Goal: Task Accomplishment & Management: Manage account settings

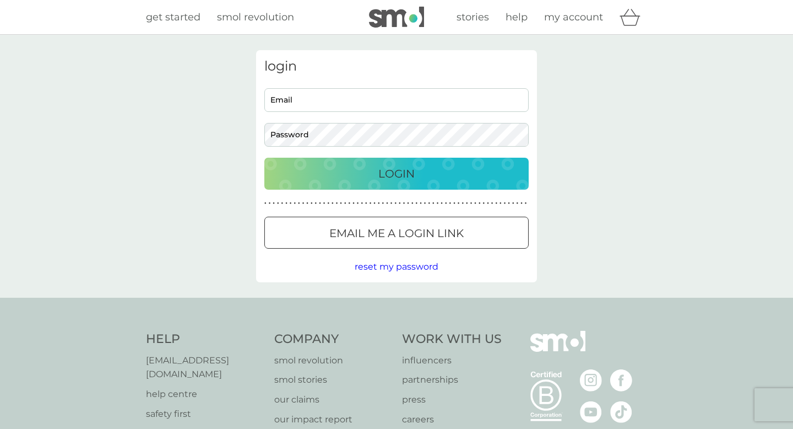
type input "[EMAIL_ADDRESS][DOMAIN_NAME]"
click at [409, 173] on p "Login" at bounding box center [396, 174] width 36 height 18
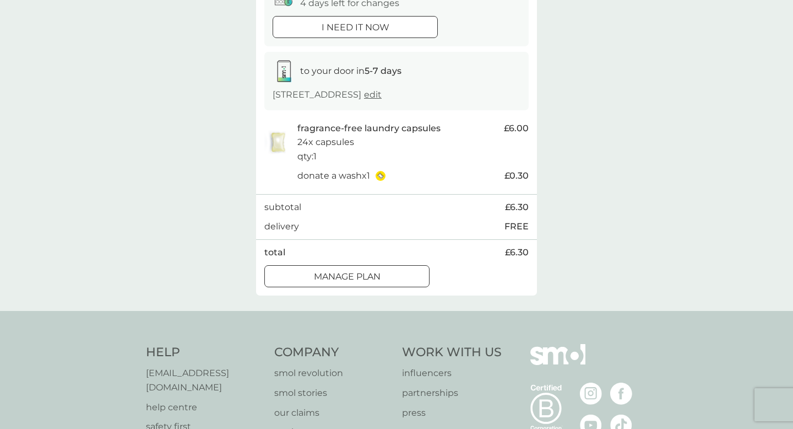
scroll to position [467, 0]
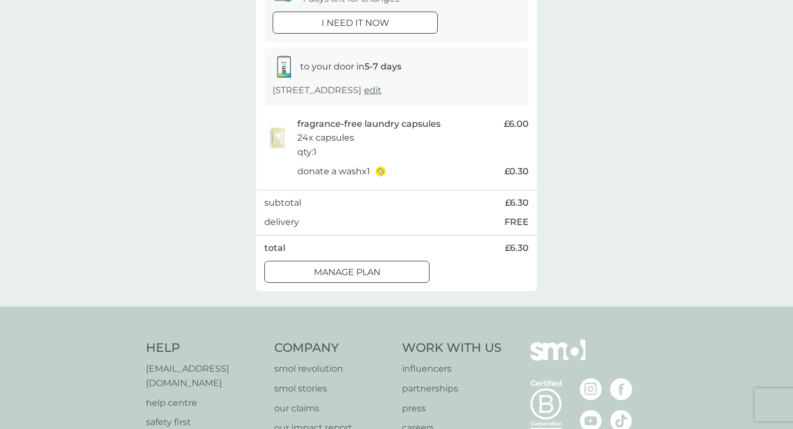
click at [374, 267] on p "Manage plan" at bounding box center [347, 272] width 67 height 14
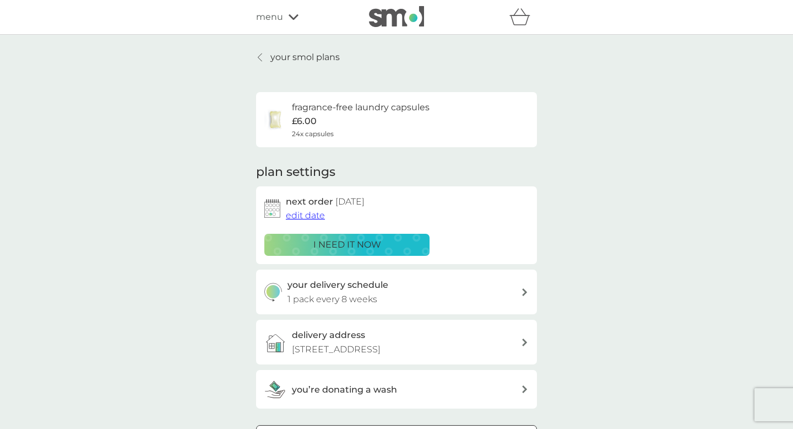
click at [410, 23] on img at bounding box center [396, 16] width 55 height 21
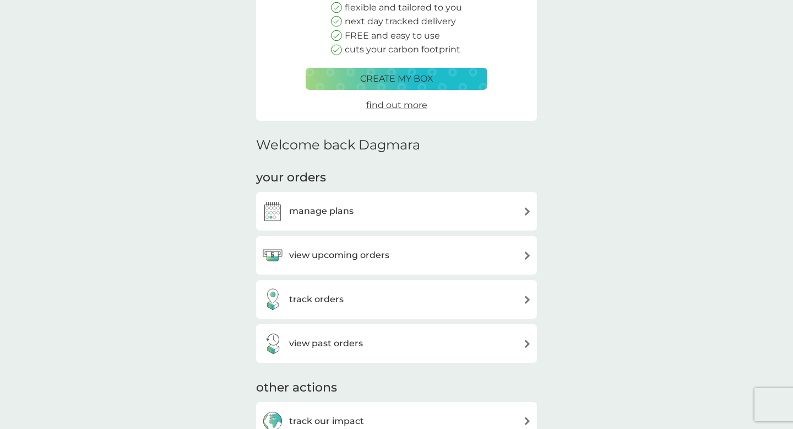
scroll to position [157, 0]
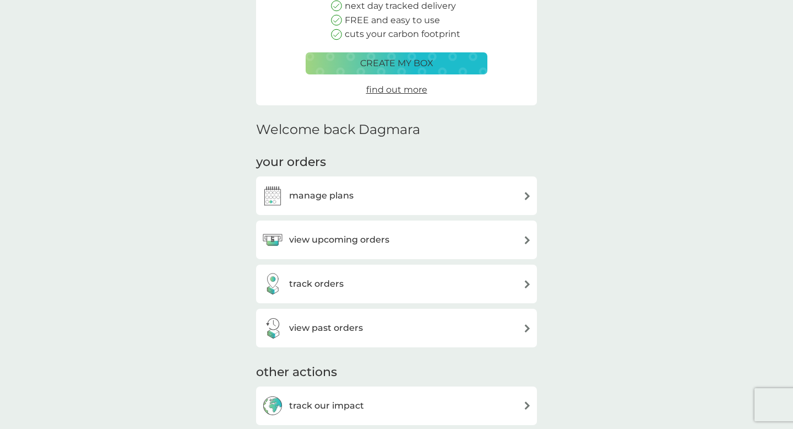
click at [386, 206] on div "manage plans" at bounding box center [397, 196] width 270 height 22
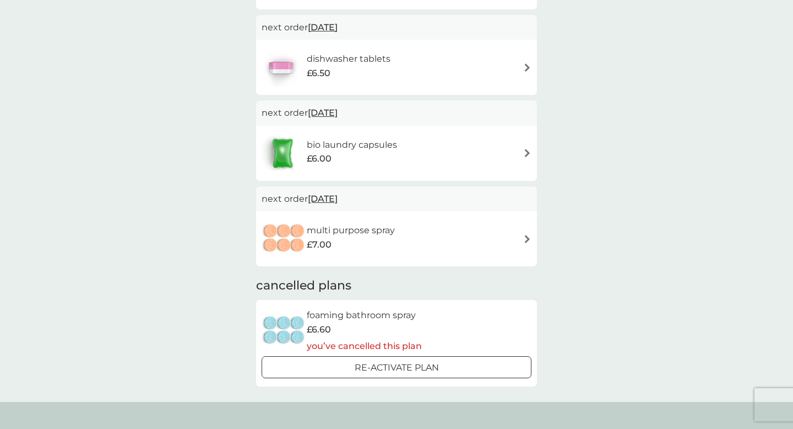
scroll to position [407, 0]
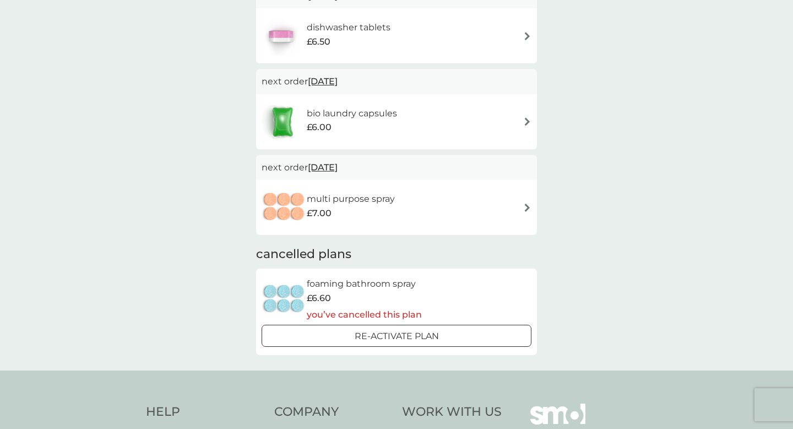
click at [526, 209] on img at bounding box center [527, 207] width 8 height 8
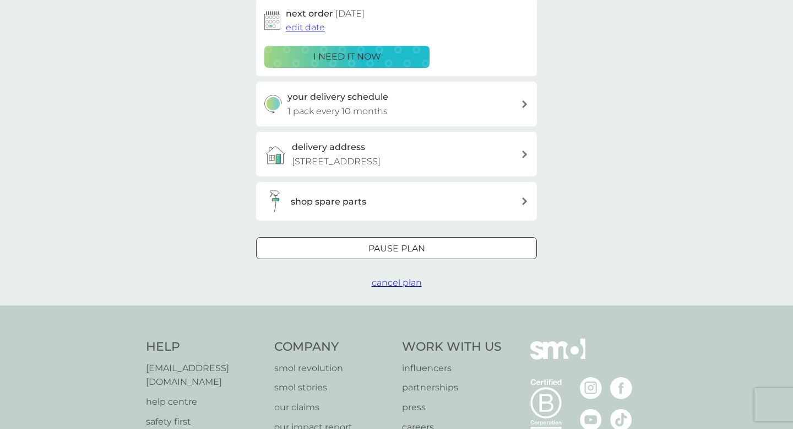
scroll to position [198, 0]
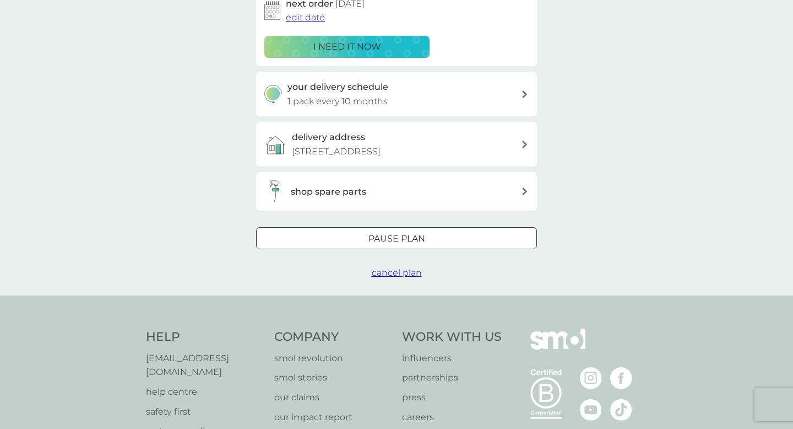
click at [409, 273] on span "cancel plan" at bounding box center [397, 272] width 50 height 10
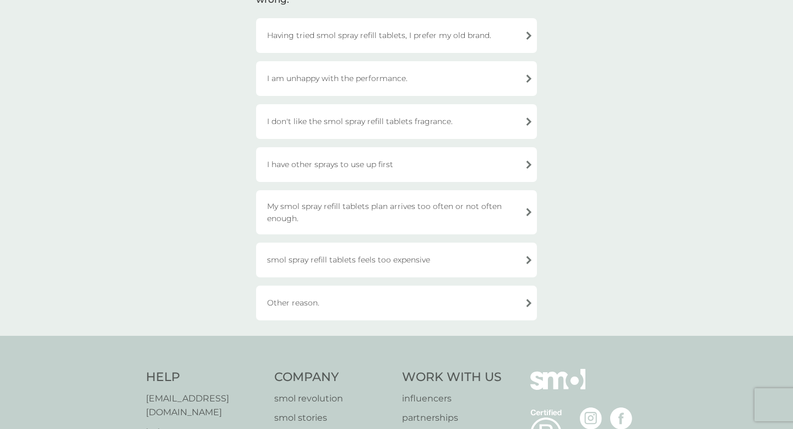
scroll to position [138, 0]
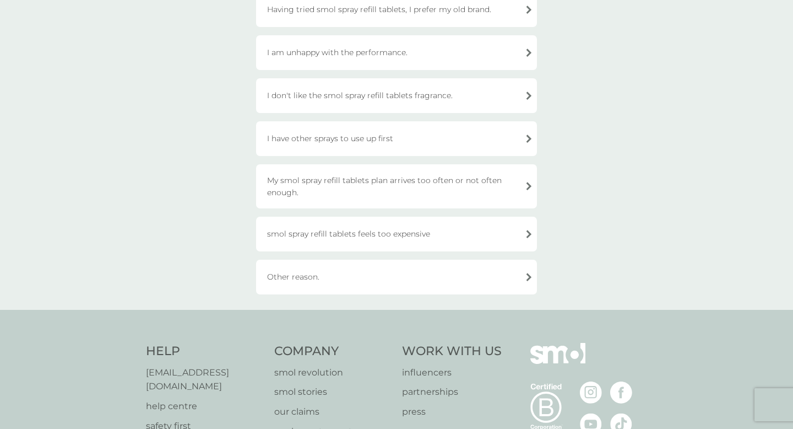
click at [386, 272] on div "Other reason." at bounding box center [396, 276] width 281 height 35
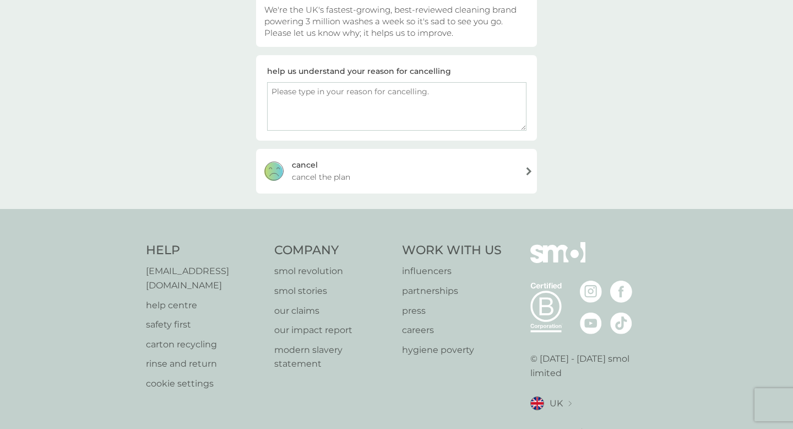
click at [380, 182] on div "[PERSON_NAME] the plan" at bounding box center [396, 171] width 281 height 44
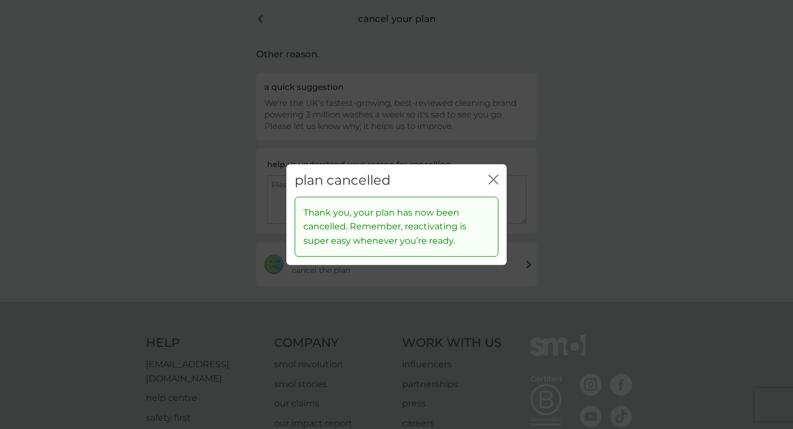
scroll to position [231, 0]
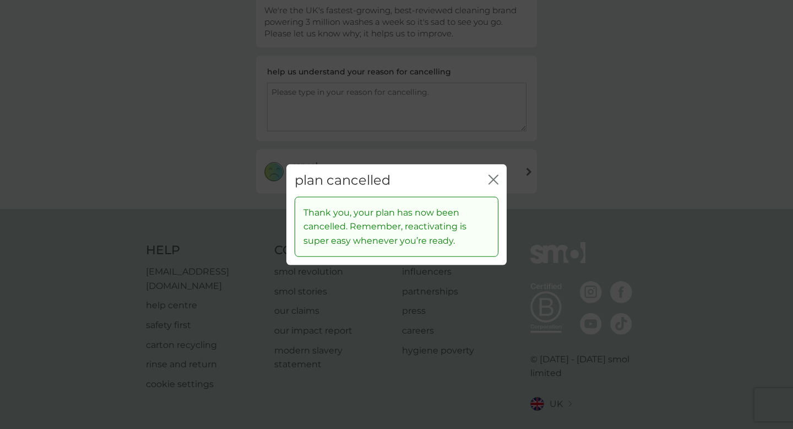
click at [496, 177] on icon "close" at bounding box center [496, 179] width 4 height 9
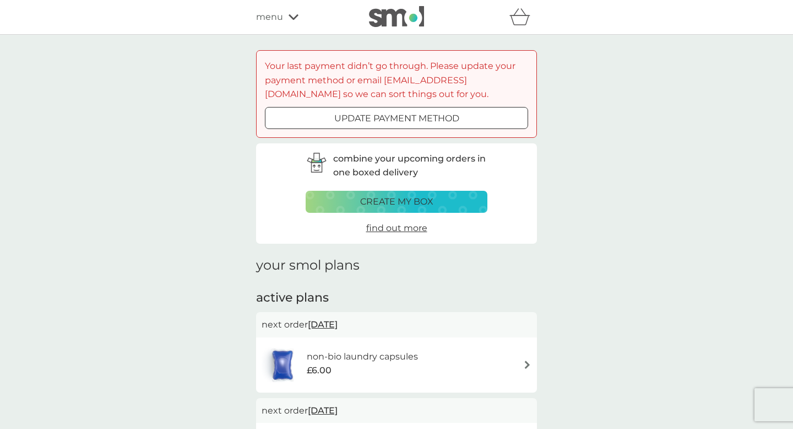
click at [397, 121] on div at bounding box center [397, 118] width 40 height 12
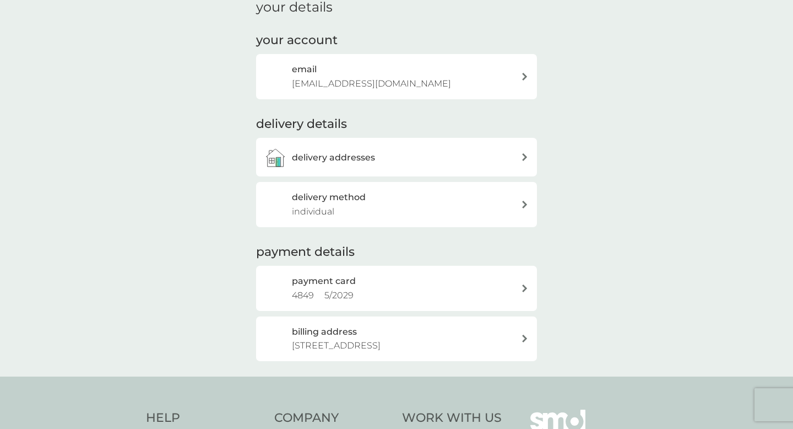
scroll to position [174, 0]
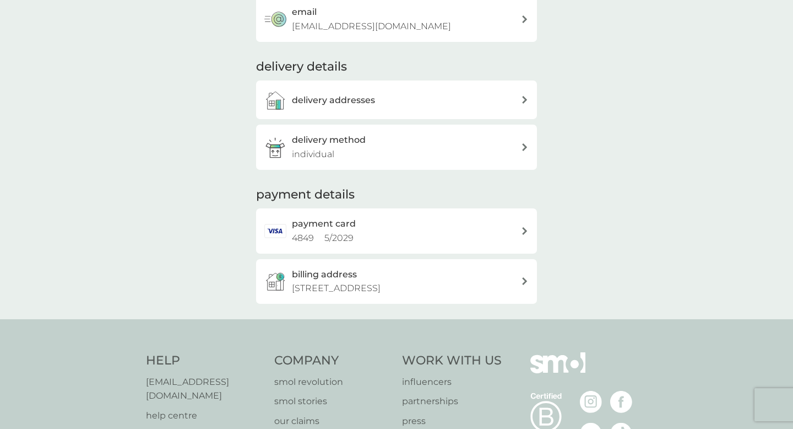
click at [395, 239] on div "payment card 4849 5 / 2029" at bounding box center [406, 231] width 229 height 28
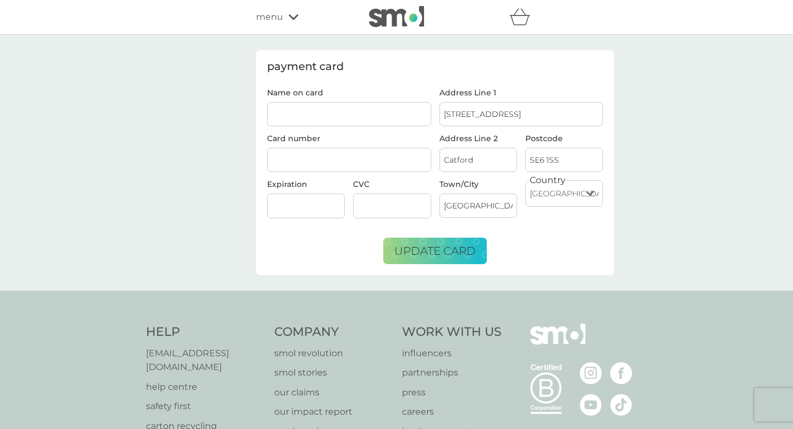
click at [326, 112] on input "Name on card" at bounding box center [349, 114] width 164 height 24
click at [329, 118] on input "Name on card" at bounding box center [349, 114] width 164 height 24
click at [392, 82] on div "payment card Name on card [PERSON_NAME] Card number Expiration CVC Address Line…" at bounding box center [435, 162] width 358 height 225
click at [323, 116] on input "[PERSON_NAME]" at bounding box center [349, 114] width 164 height 24
type input "[PERSON_NAME]"
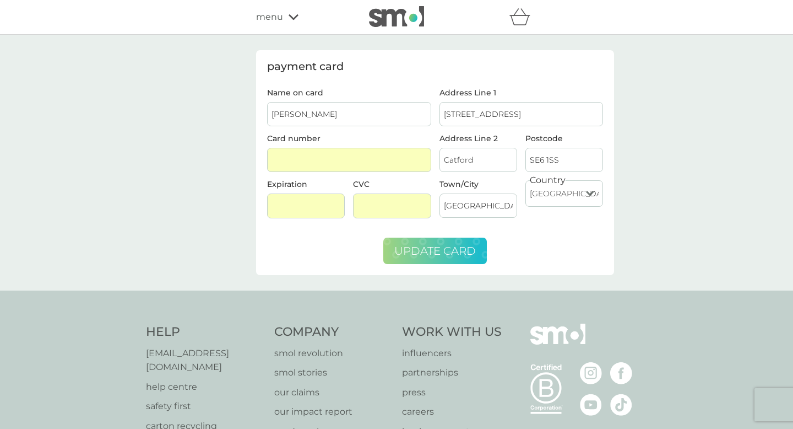
click at [446, 251] on span "update card" at bounding box center [435, 250] width 82 height 13
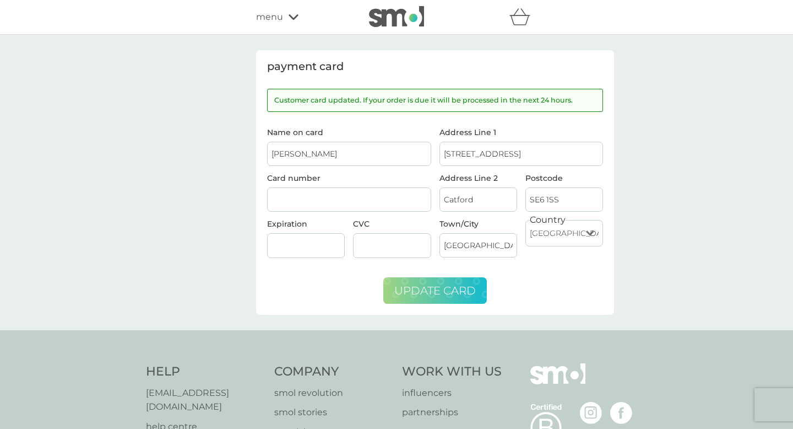
click at [408, 14] on img at bounding box center [396, 16] width 55 height 21
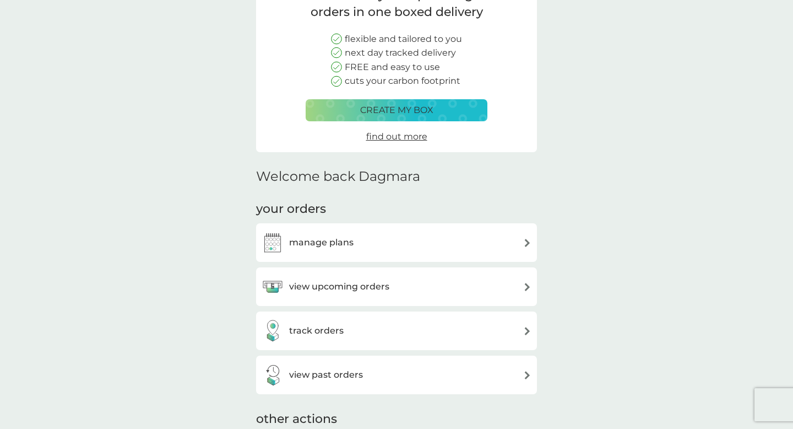
scroll to position [146, 0]
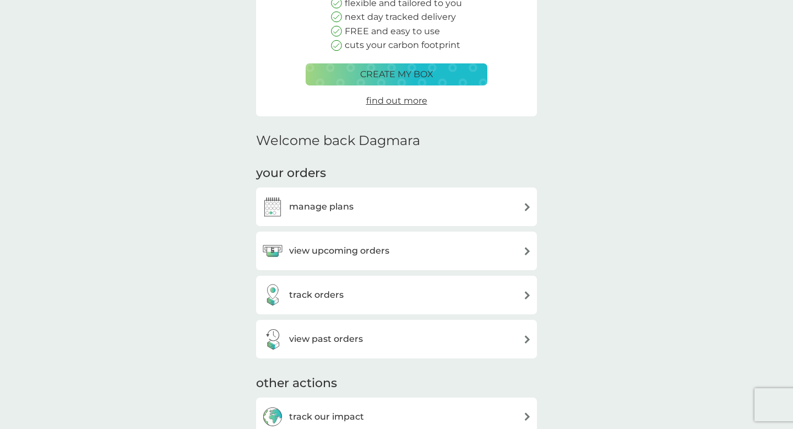
click at [363, 212] on div "manage plans" at bounding box center [397, 207] width 270 height 22
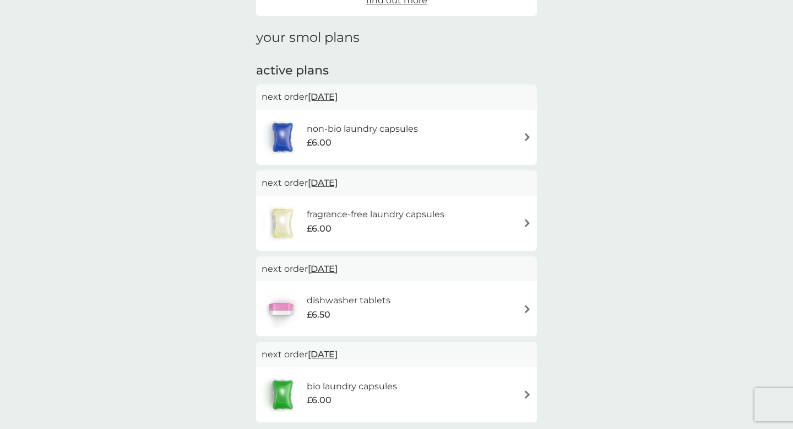
scroll to position [249, 0]
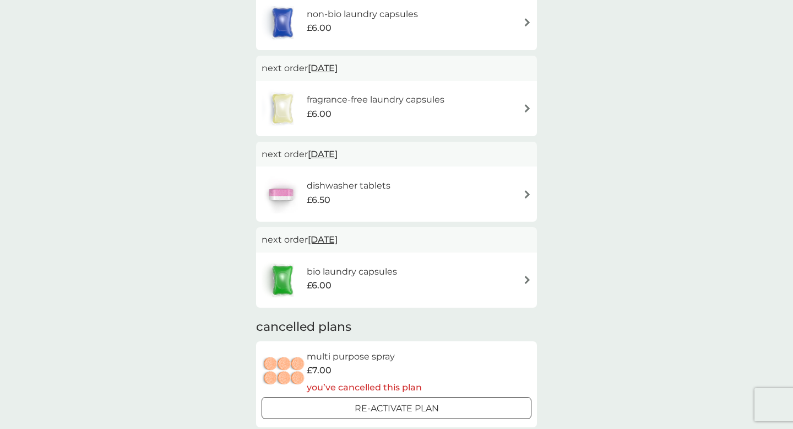
click at [507, 109] on div "fragrance-free laundry capsules £6.00" at bounding box center [397, 108] width 270 height 39
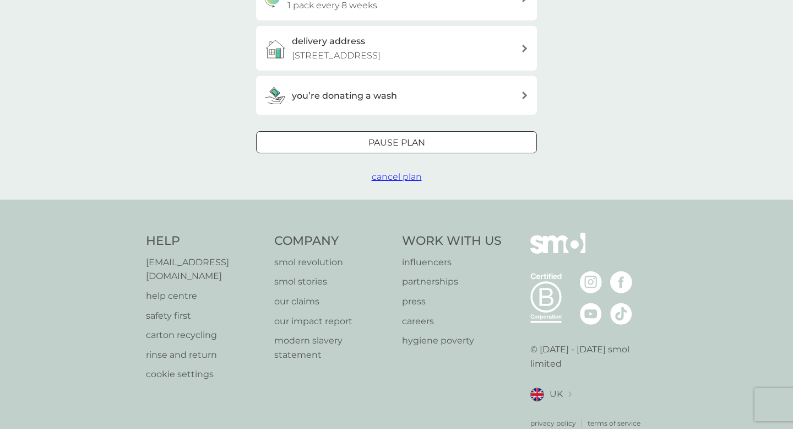
scroll to position [307, 0]
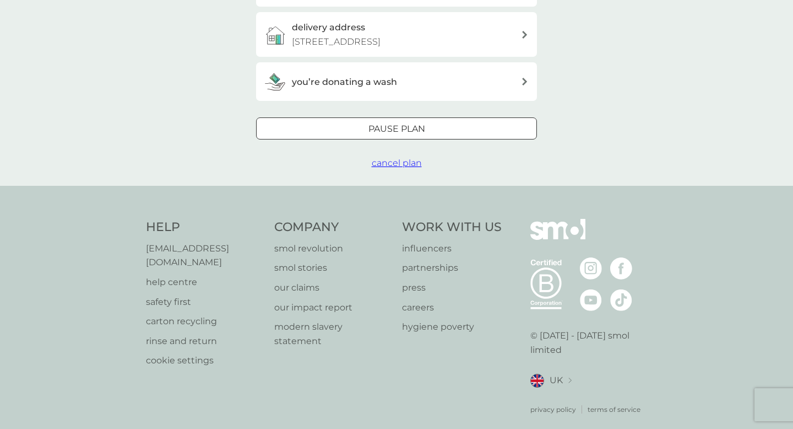
click at [415, 160] on span "cancel plan" at bounding box center [397, 163] width 50 height 10
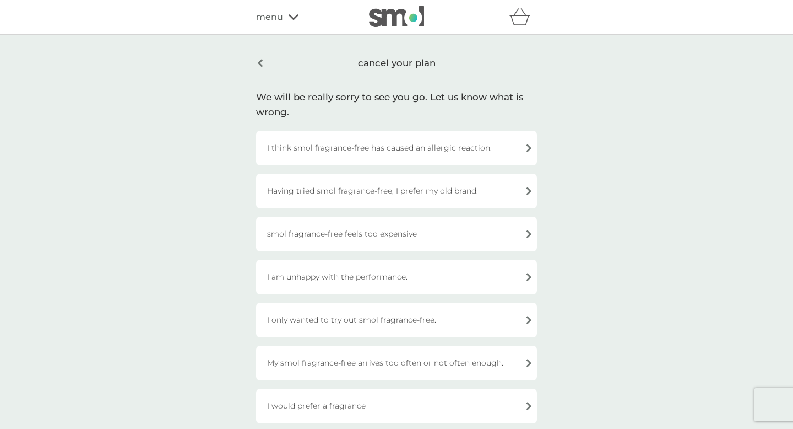
scroll to position [343, 0]
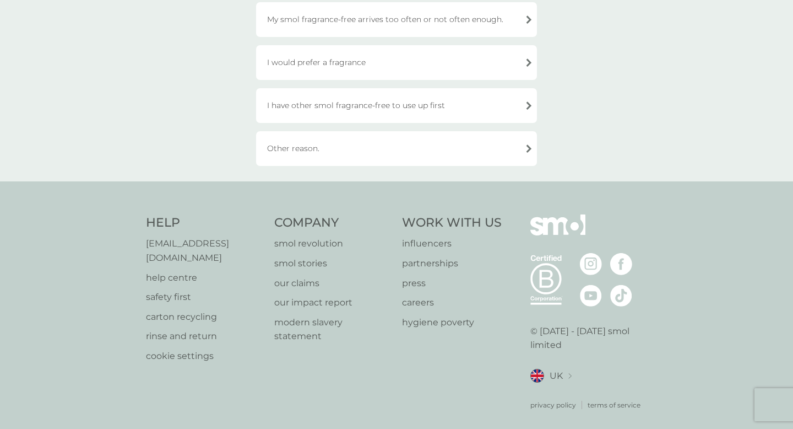
click at [383, 150] on div "Other reason." at bounding box center [396, 148] width 281 height 35
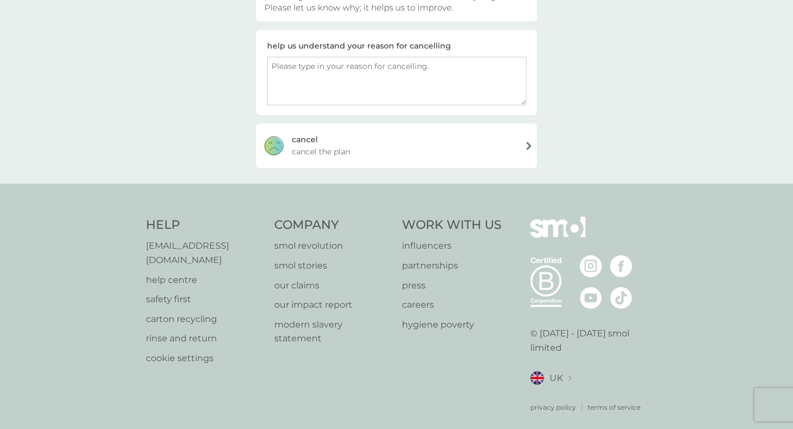
click at [383, 150] on div "[PERSON_NAME] the plan" at bounding box center [396, 145] width 281 height 44
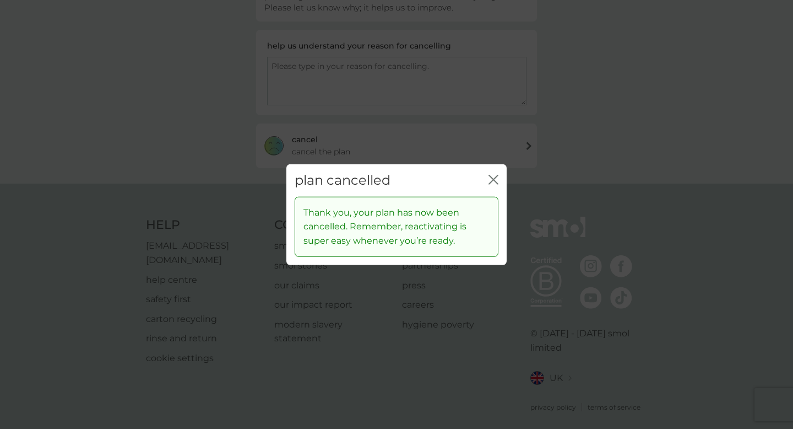
click at [495, 178] on icon "close" at bounding box center [494, 180] width 10 height 10
